Goal: Register for event/course

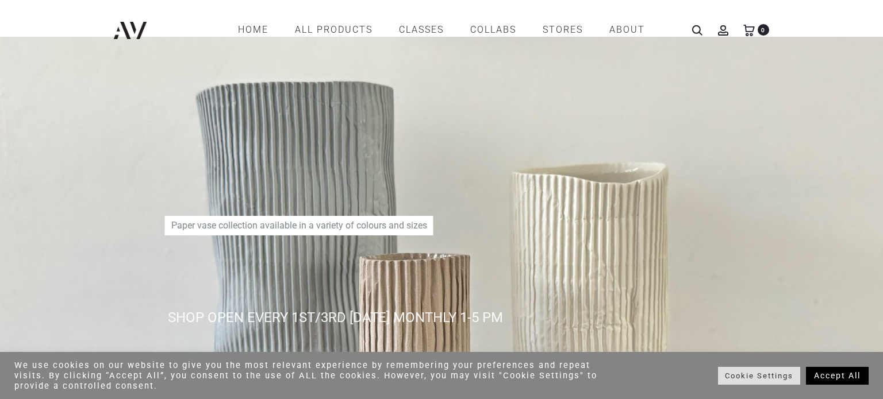
click at [841, 372] on link "Accept All" at bounding box center [837, 376] width 63 height 18
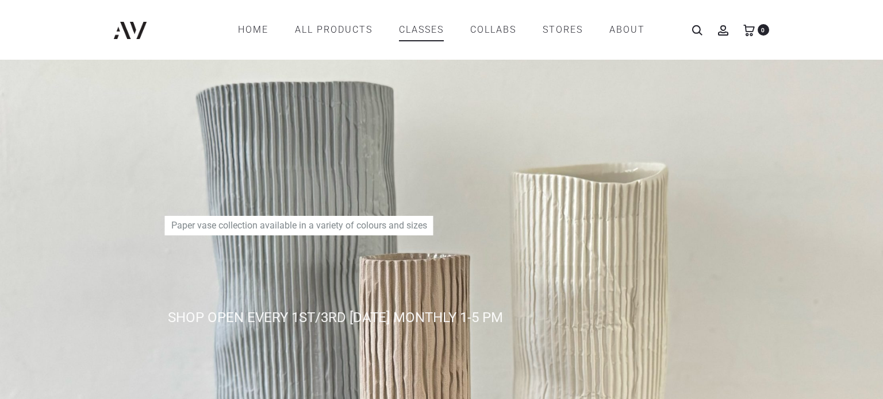
click at [433, 29] on link "CLASSES" at bounding box center [421, 30] width 45 height 20
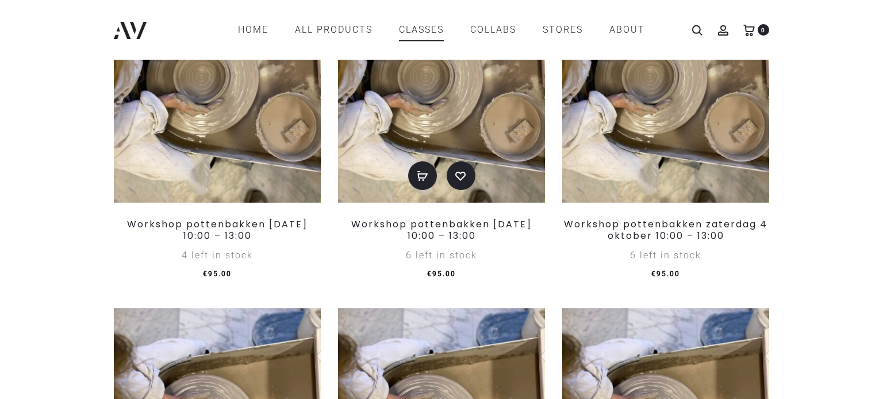
scroll to position [664, 0]
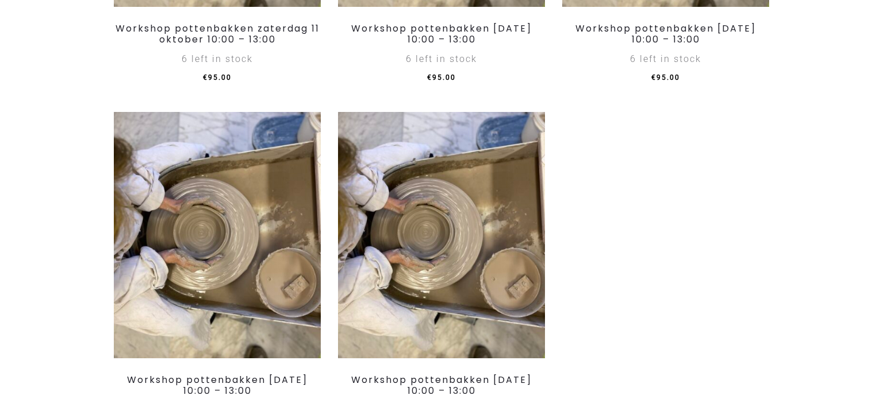
scroll to position [1461, 0]
